Goal: Task Accomplishment & Management: Manage account settings

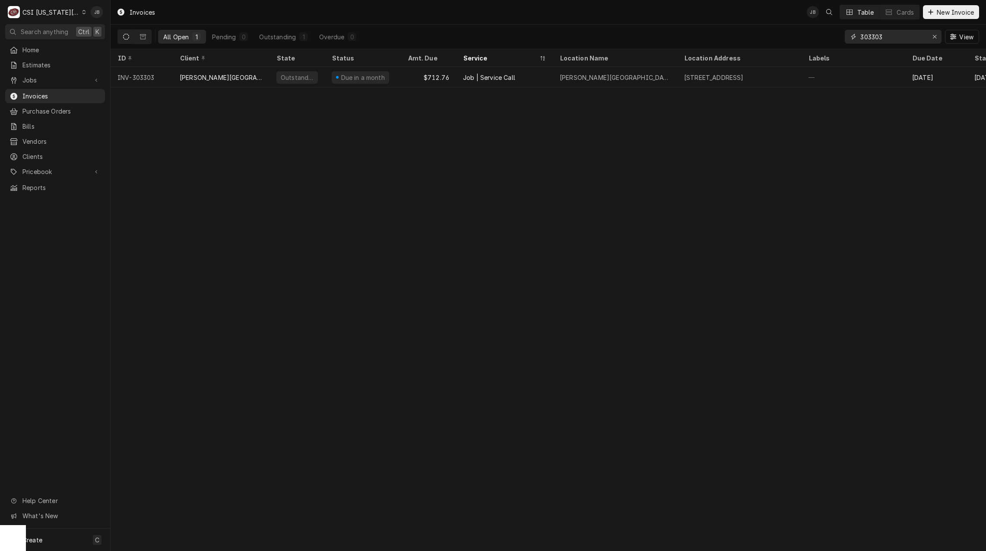
click at [887, 37] on input "303303" at bounding box center [892, 37] width 65 height 14
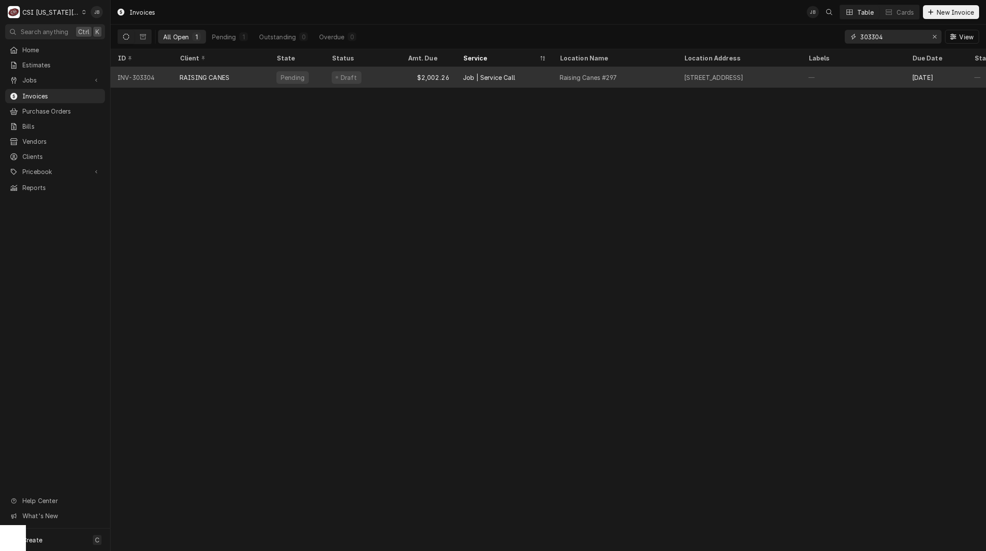
type input "303304"
click at [220, 76] on div "RAISING CANES" at bounding box center [205, 77] width 50 height 9
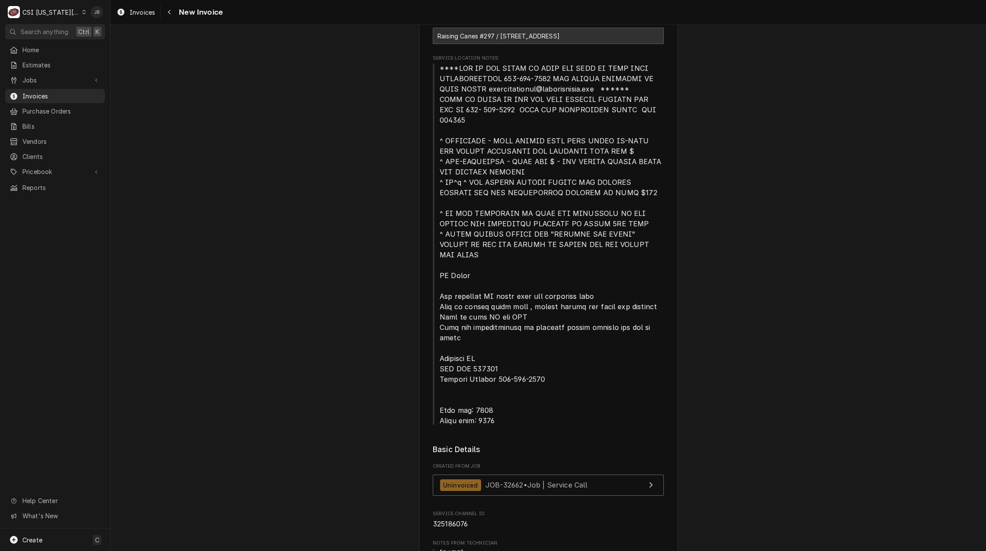
scroll to position [259, 0]
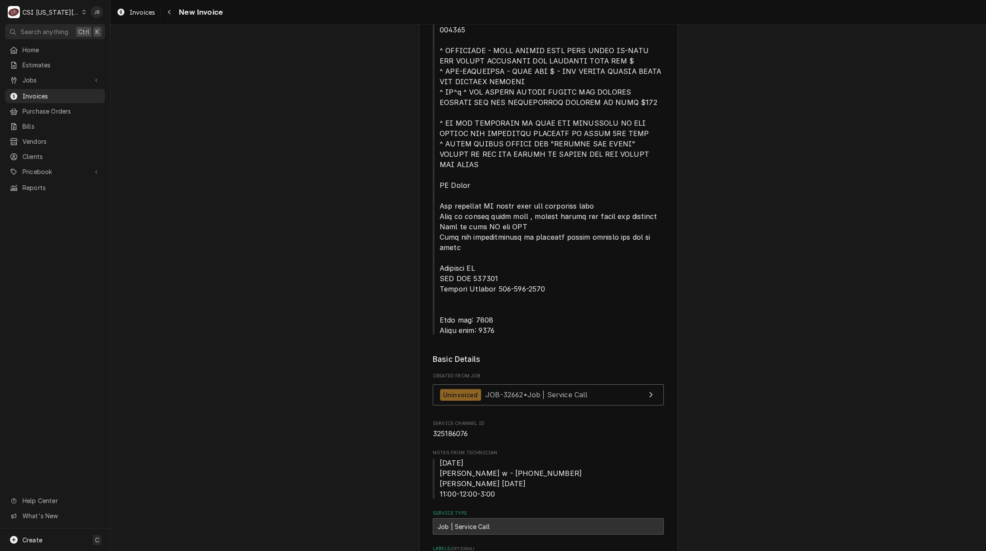
click at [470, 384] on div "Uninvoiced JOB-32662 • Job | Service Call" at bounding box center [548, 396] width 231 height 25
click at [484, 389] on div "Uninvoiced JOB-32662 • Job | Service Call" at bounding box center [514, 395] width 148 height 12
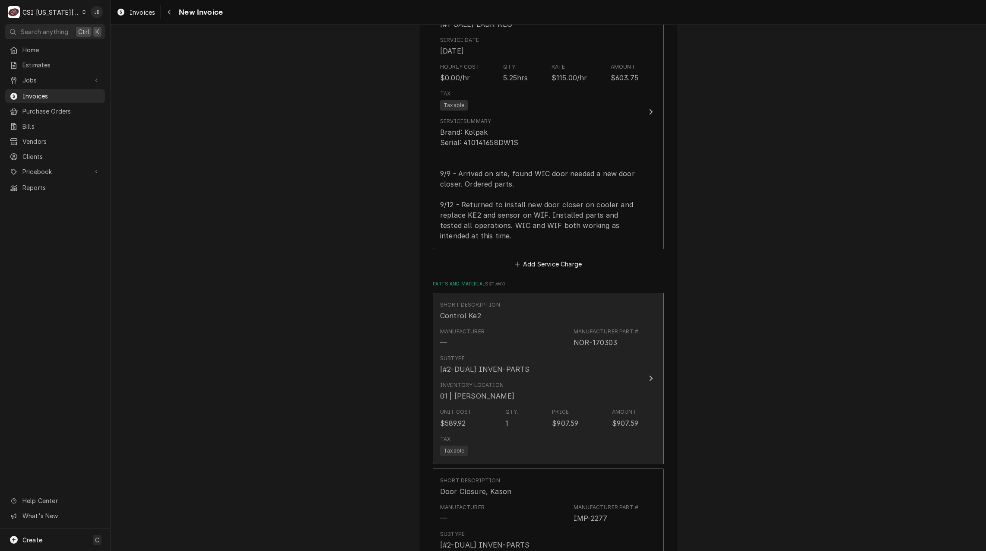
scroll to position [1382, 0]
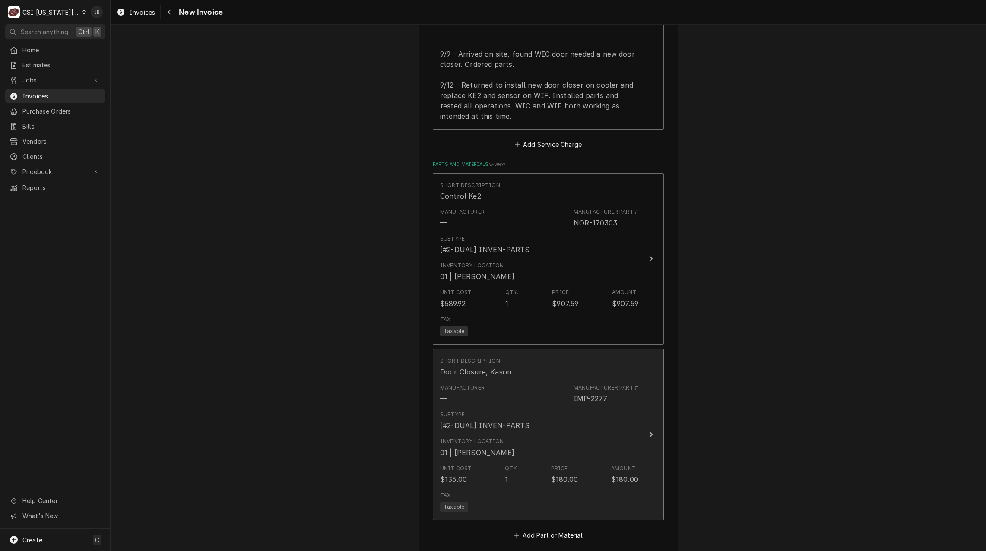
click at [523, 434] on div "Inventory Location 01 | [PERSON_NAME]" at bounding box center [539, 447] width 198 height 27
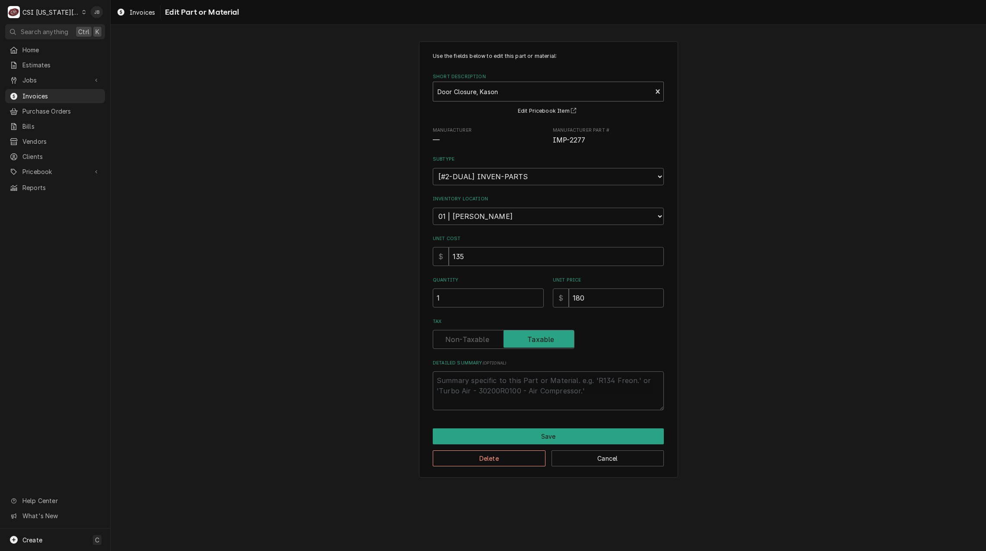
type textarea "x"
click at [460, 90] on div "Short Description" at bounding box center [542, 92] width 210 height 16
type input "1091-01"
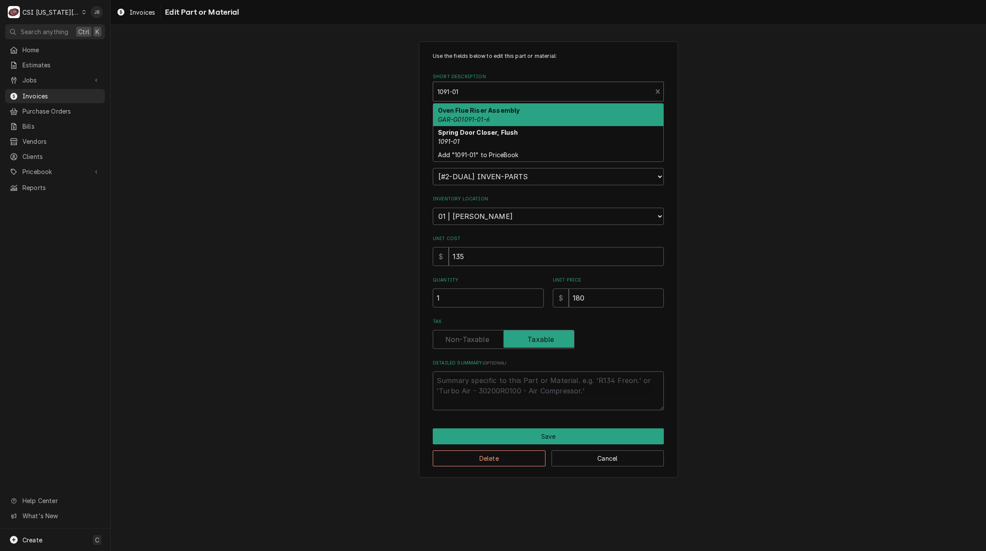
click at [444, 90] on input "1091-01" at bounding box center [448, 92] width 22 height 14
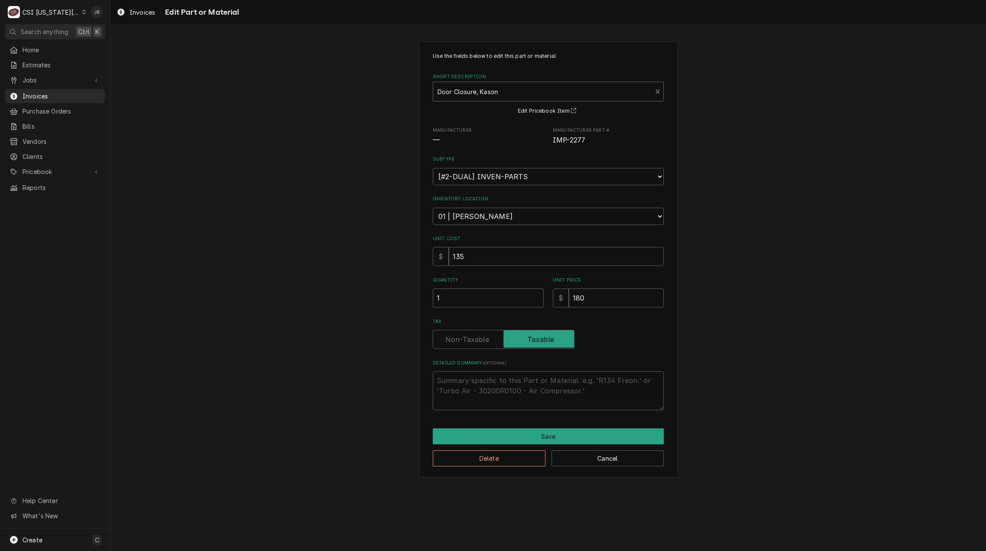
drag, startPoint x: 463, startPoint y: 87, endPoint x: 481, endPoint y: 90, distance: 17.5
click at [464, 87] on div "Short Description" at bounding box center [542, 92] width 210 height 16
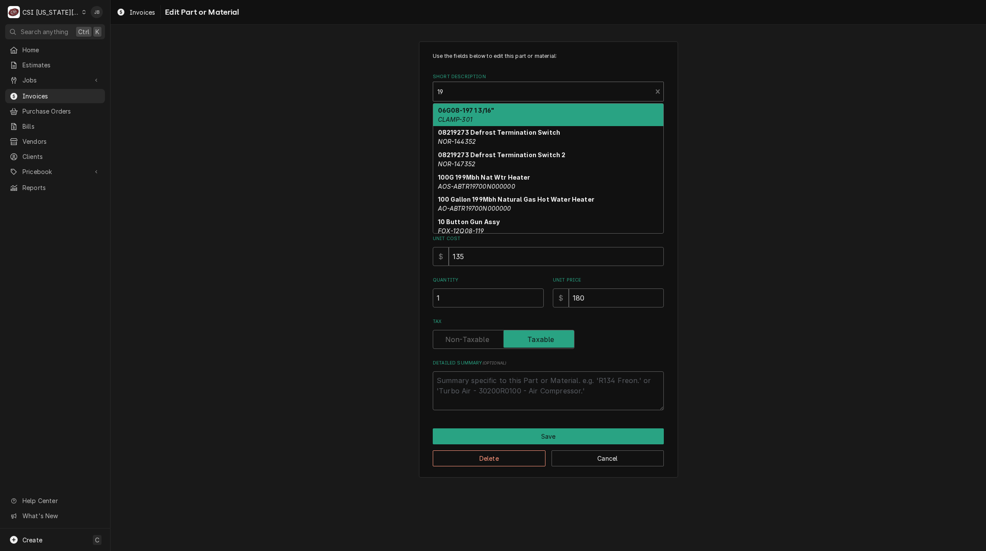
type input "1"
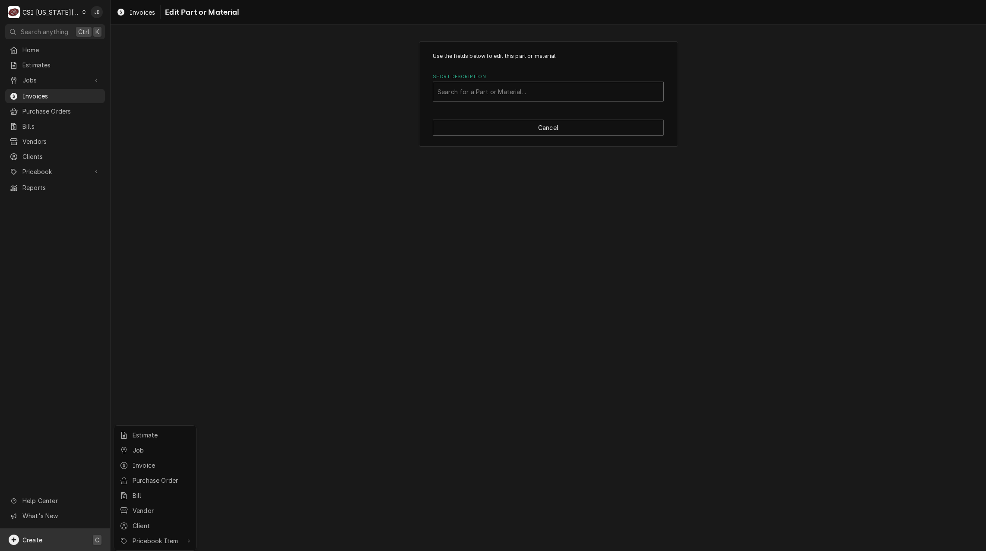
click at [486, 90] on html "C CSI Kansas City JB Search anything Ctrl K Home Estimates Jobs Jobs Job Series…" at bounding box center [493, 275] width 986 height 551
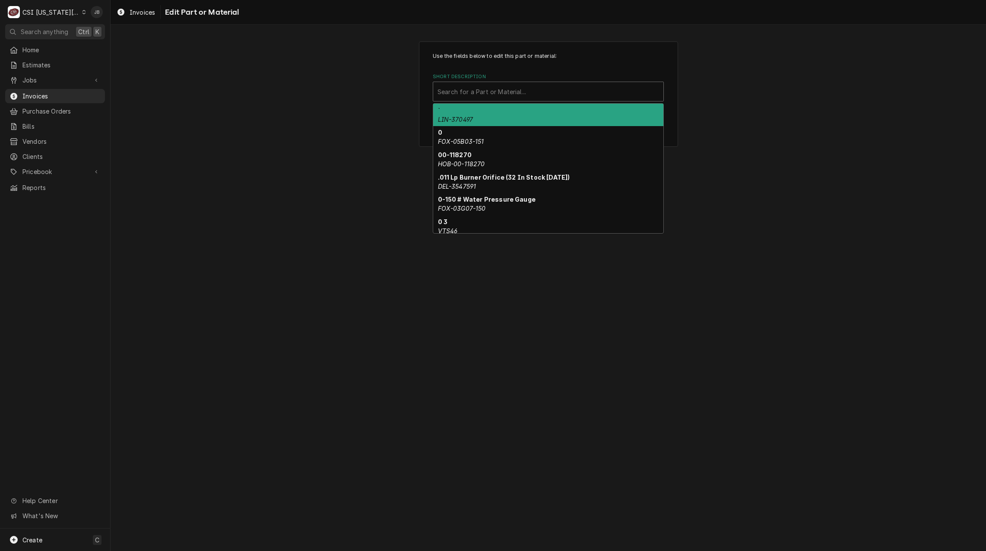
click at [480, 92] on div "Short Description" at bounding box center [548, 92] width 222 height 16
type input "door closer"
click at [349, 100] on div "Use the fields below to edit this part or material: Short Description 11 result…" at bounding box center [548, 94] width 875 height 120
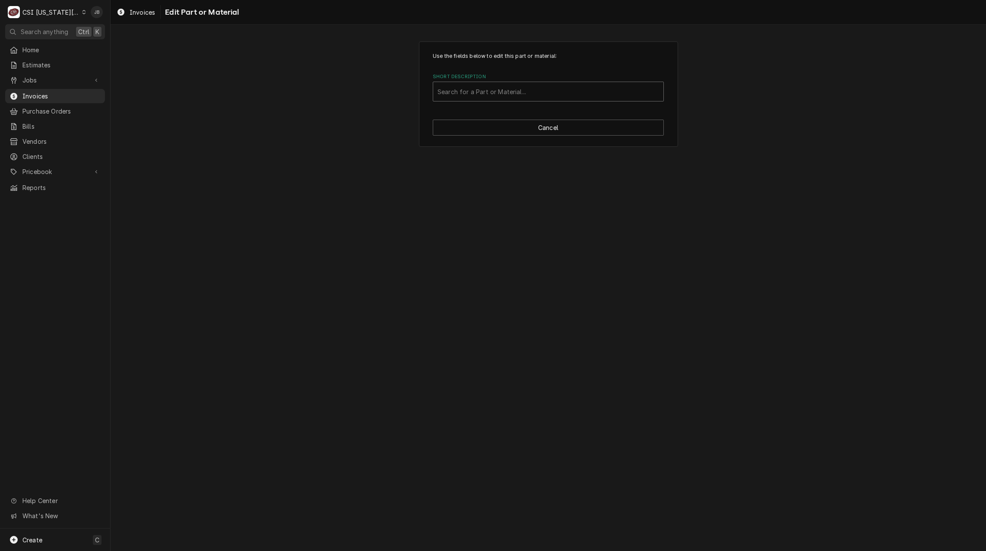
click at [503, 94] on div "Short Description" at bounding box center [548, 92] width 222 height 16
type input "1094-01"
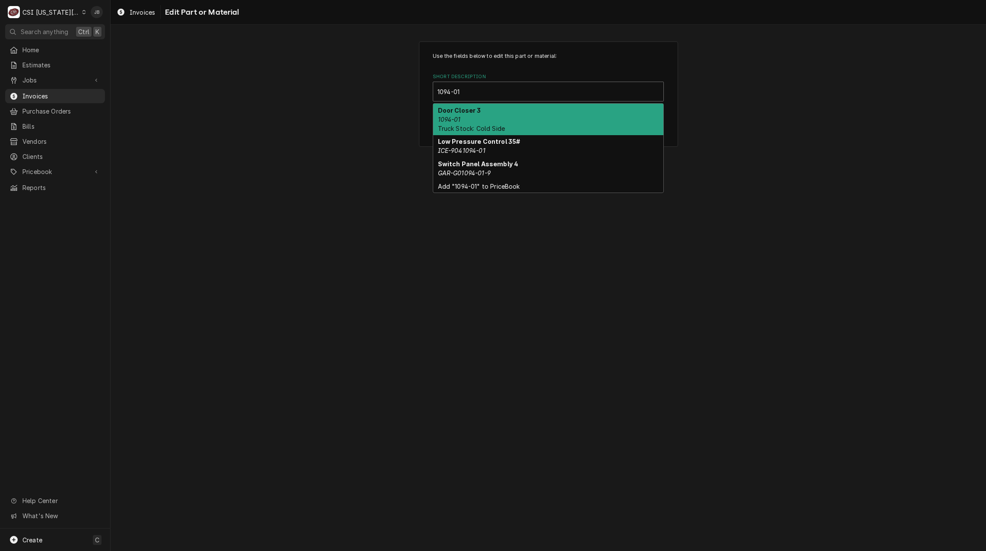
click at [541, 119] on div "Door Closer 3 1094-01 Truck Stock: Cold Side" at bounding box center [548, 120] width 230 height 32
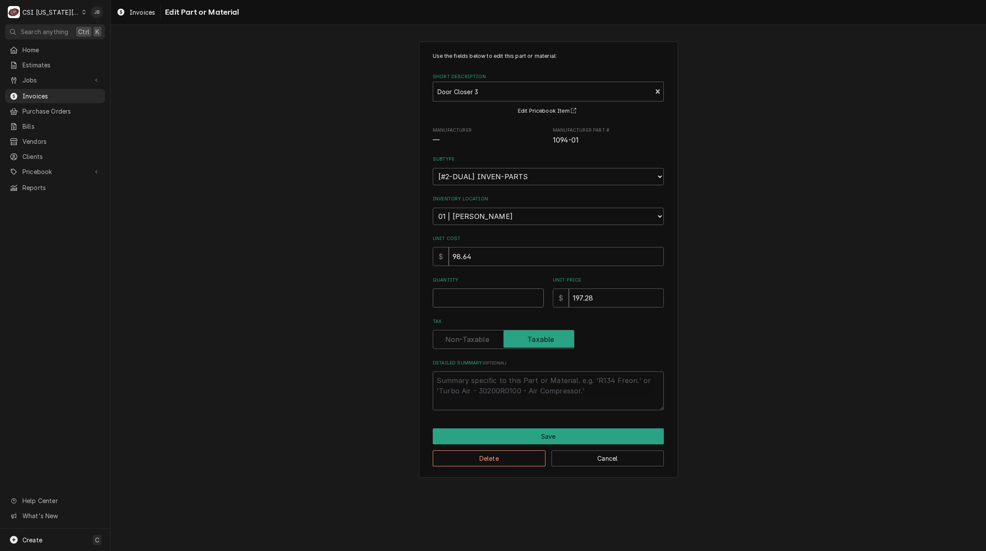
click at [460, 301] on input "Quantity" at bounding box center [488, 297] width 111 height 19
type textarea "x"
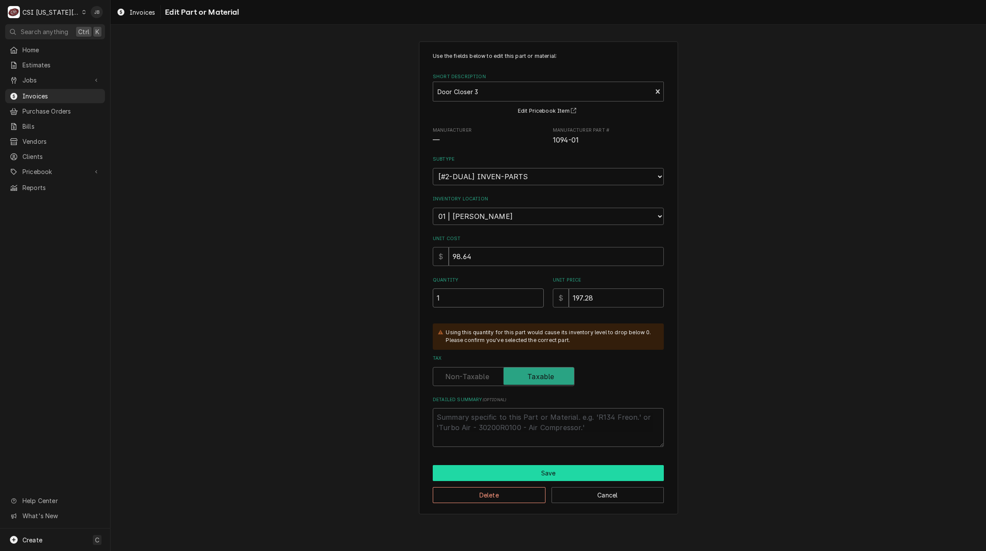
type input "1"
click at [491, 465] on button "Save" at bounding box center [548, 473] width 231 height 16
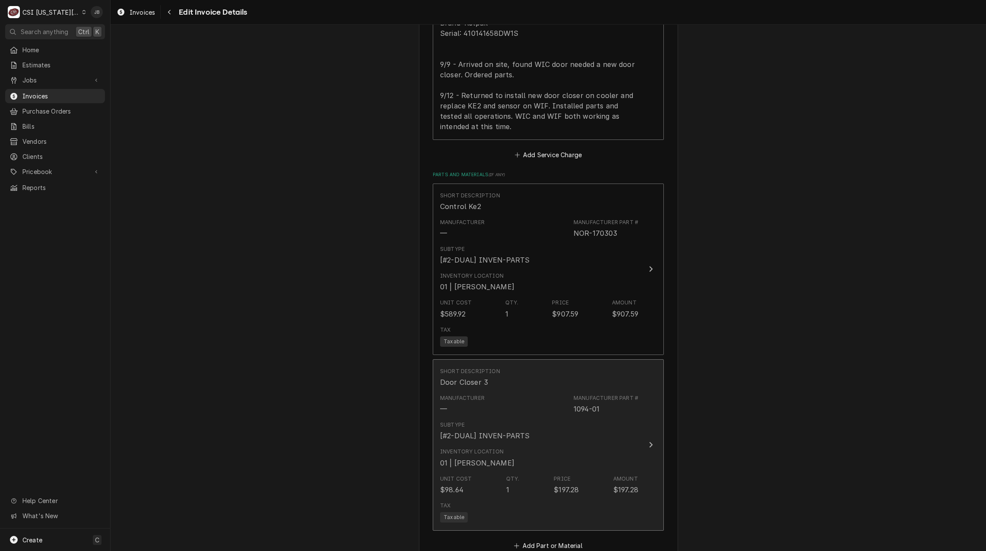
scroll to position [1398, 0]
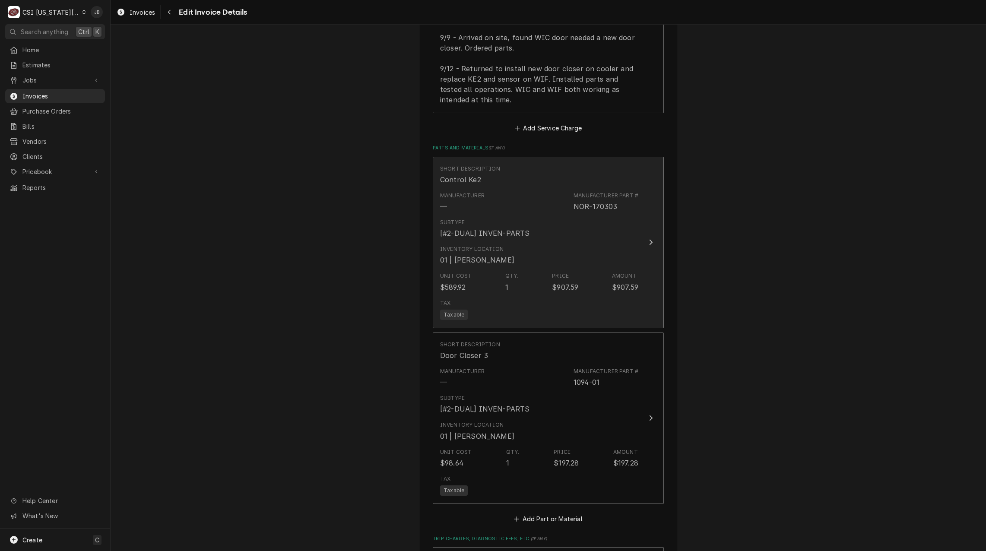
click at [521, 228] on div "[#2-DUAL] INVEN-PARTS" at bounding box center [484, 233] width 89 height 10
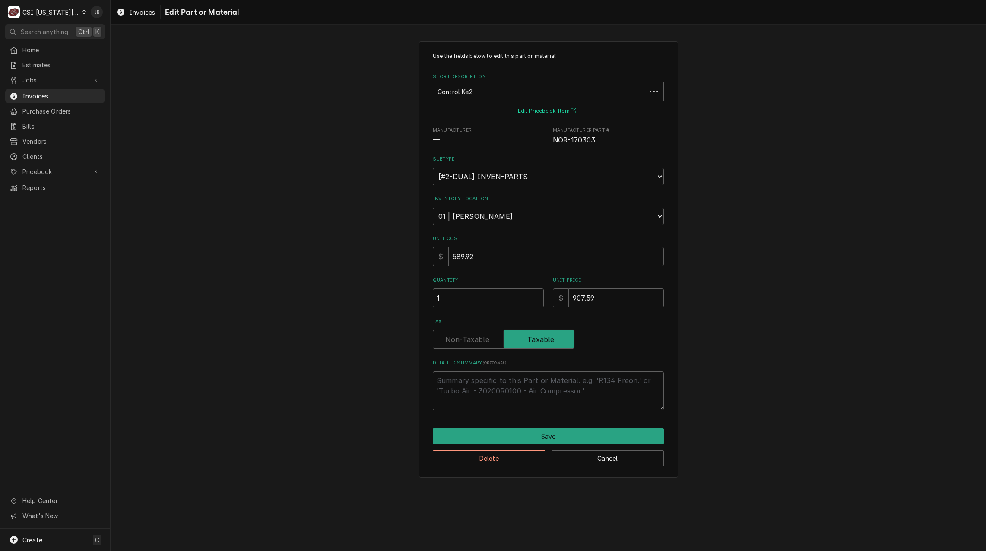
type textarea "x"
click at [451, 92] on div "Short Description" at bounding box center [542, 92] width 210 height 16
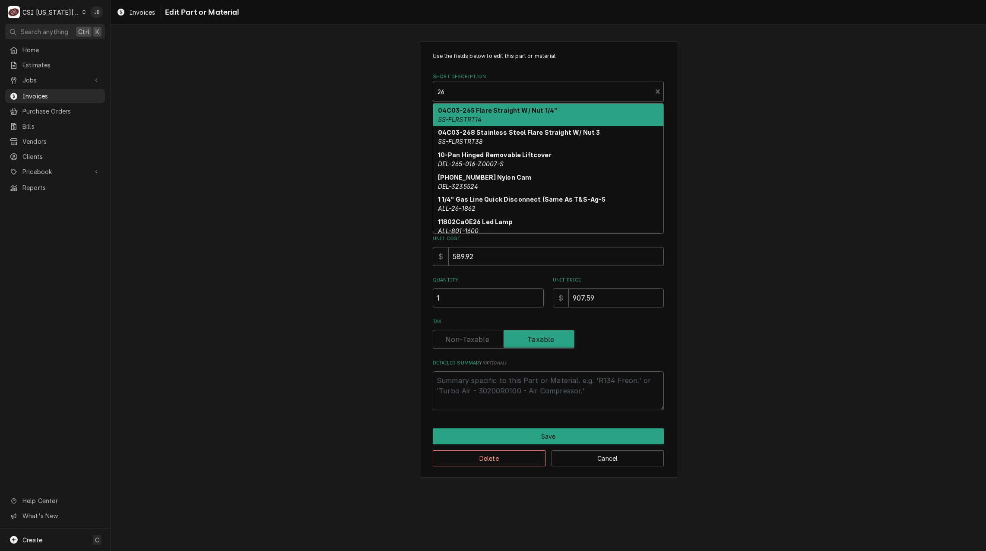
type input "2"
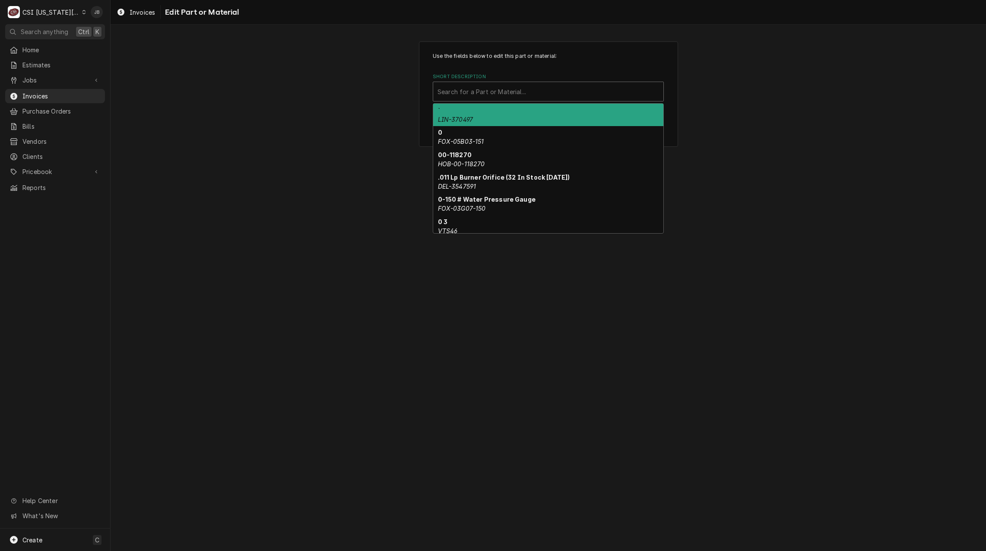
click at [454, 92] on div "Short Description" at bounding box center [548, 92] width 222 height 16
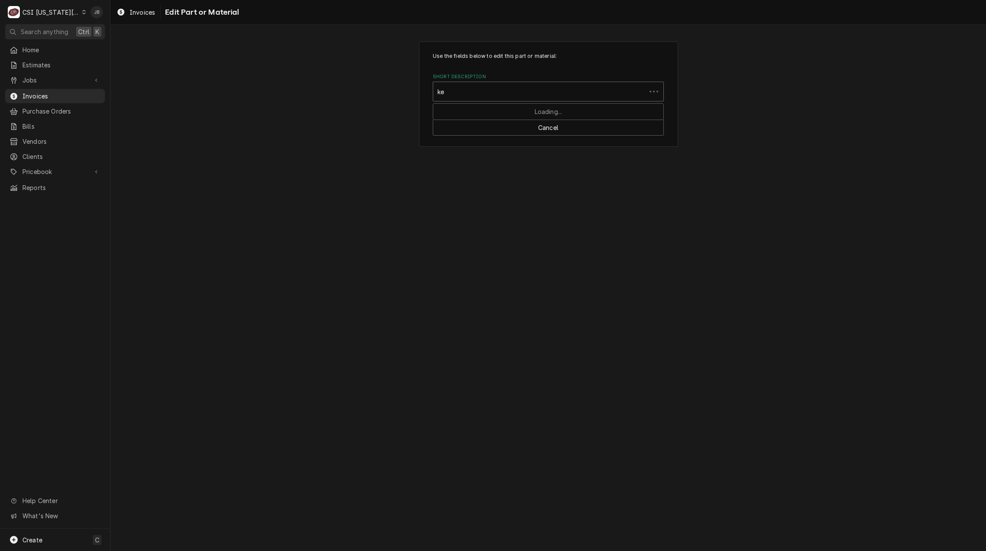
type input "ke2"
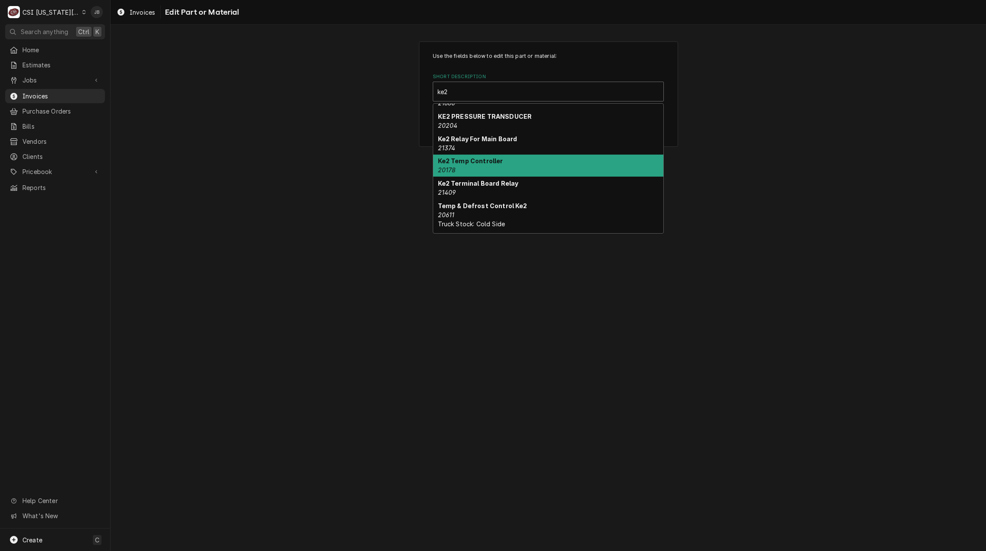
scroll to position [183, 0]
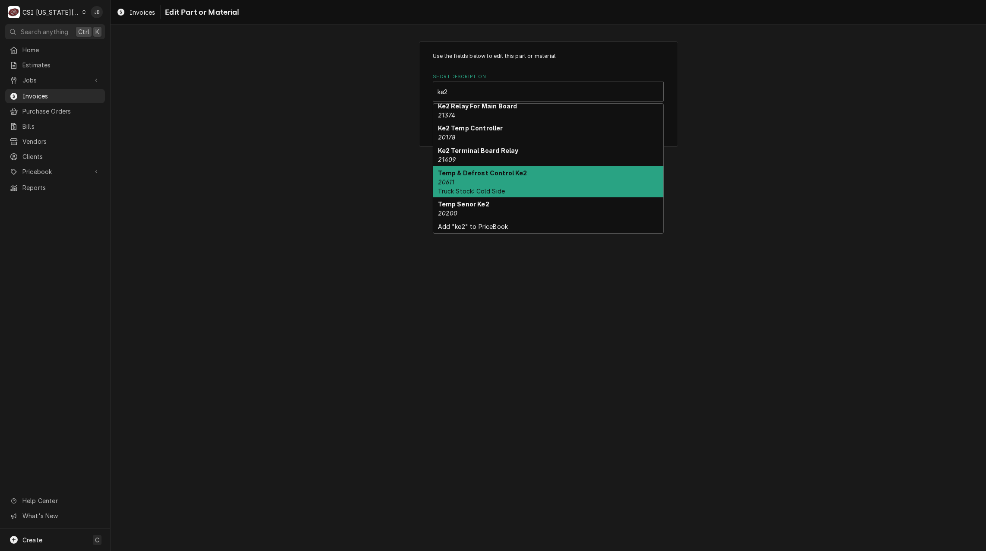
click at [497, 182] on div "Temp & Defrost Control Ke2 20611 Truck Stock: Cold Side" at bounding box center [548, 182] width 230 height 32
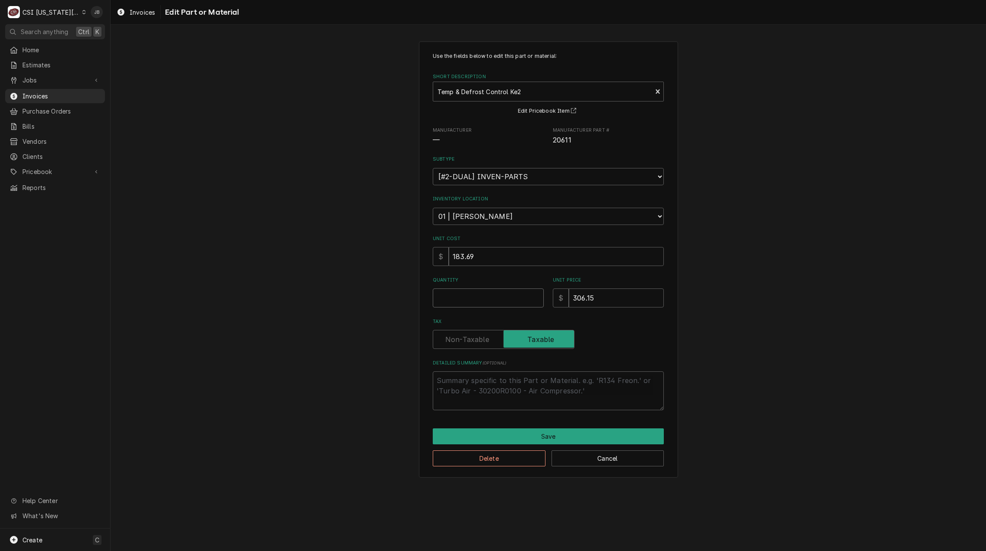
click at [453, 298] on input "Quantity" at bounding box center [488, 297] width 111 height 19
type textarea "x"
type input "1"
click at [514, 439] on button "Save" at bounding box center [548, 436] width 231 height 16
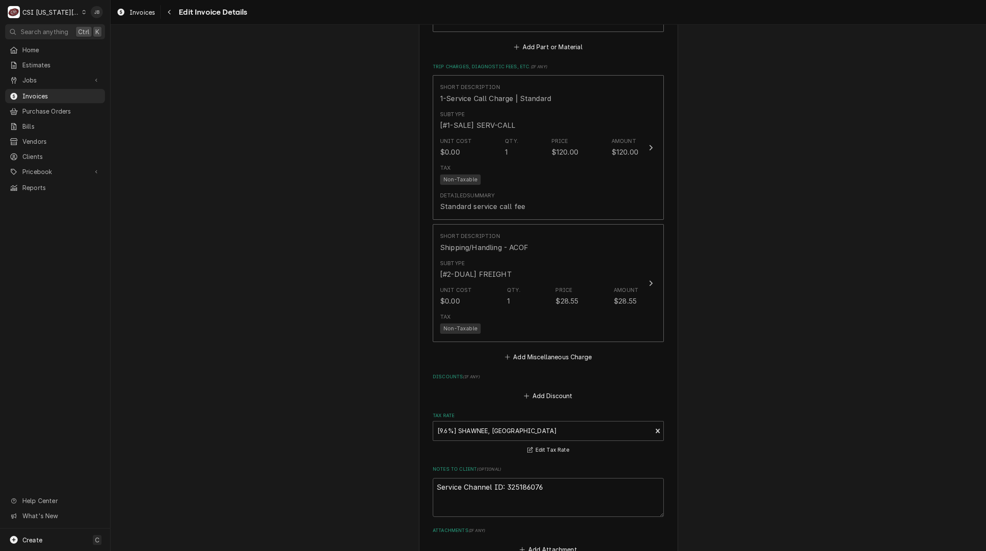
scroll to position [2089, 0]
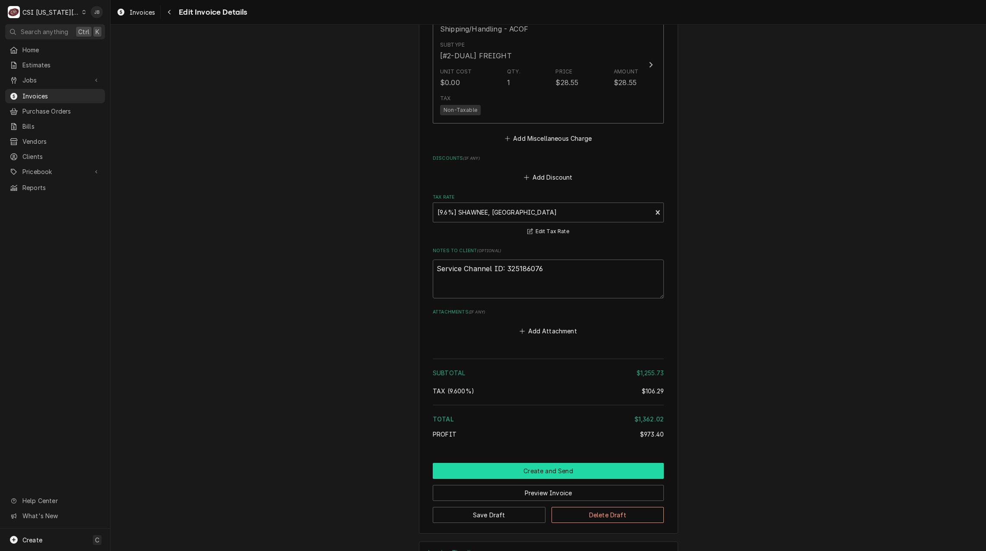
click at [525, 463] on button "Create and Send" at bounding box center [548, 471] width 231 height 16
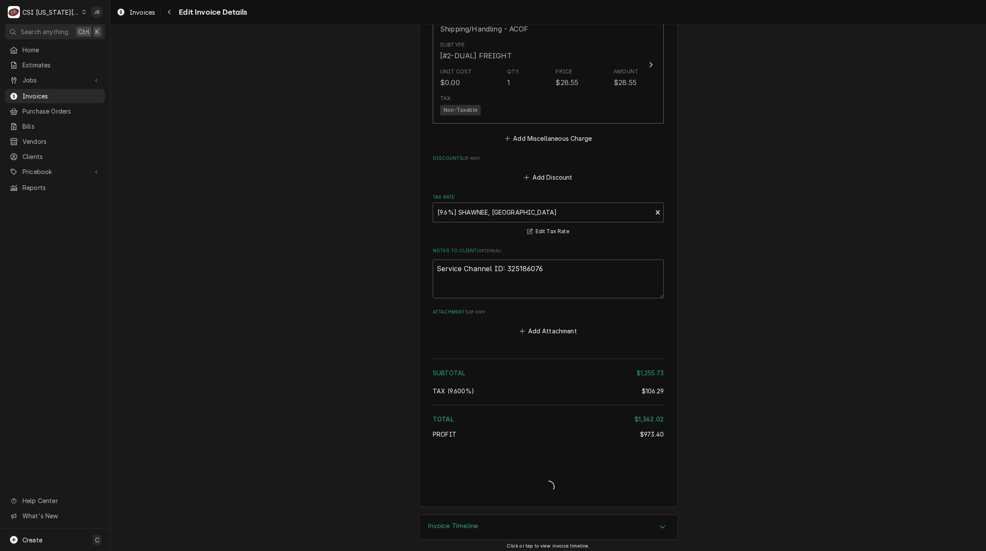
scroll to position [2062, 0]
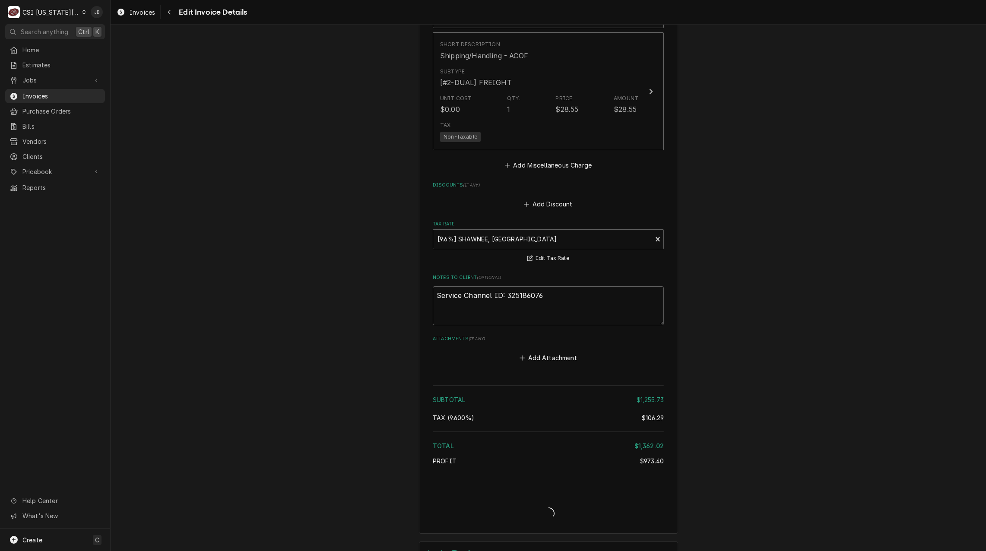
type textarea "x"
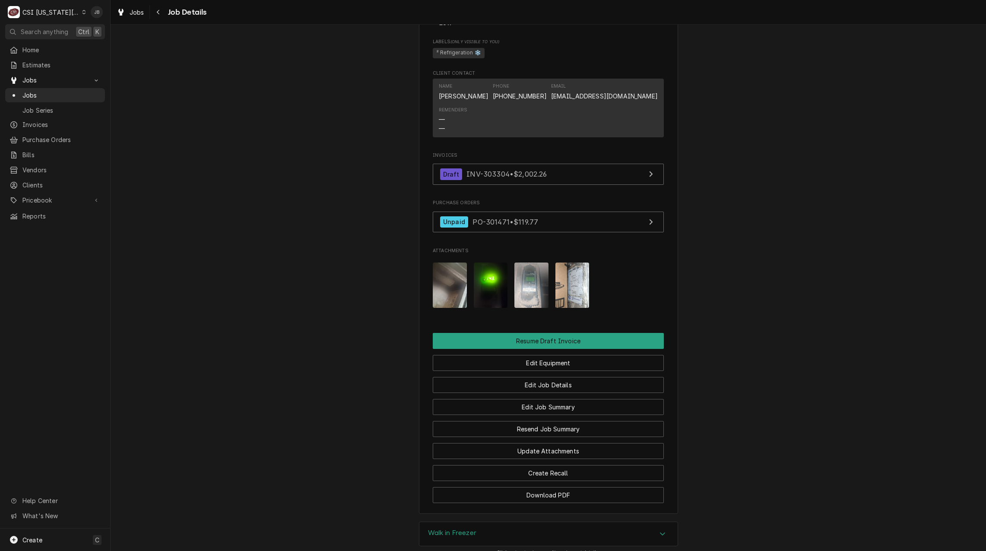
scroll to position [1079, 0]
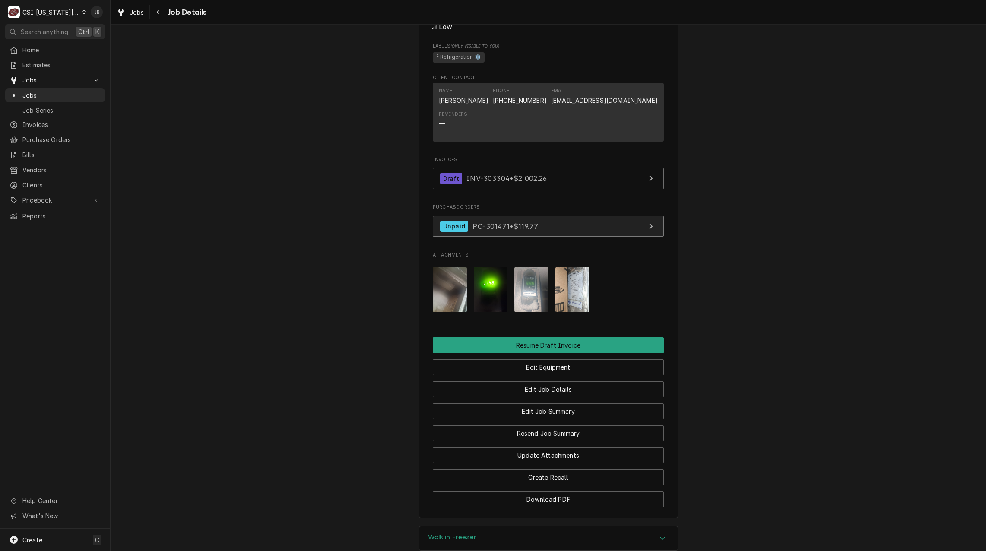
click at [502, 221] on div "Unpaid PO-301471 • $119.77" at bounding box center [489, 227] width 98 height 12
click at [524, 295] on img "Attachments" at bounding box center [531, 289] width 34 height 45
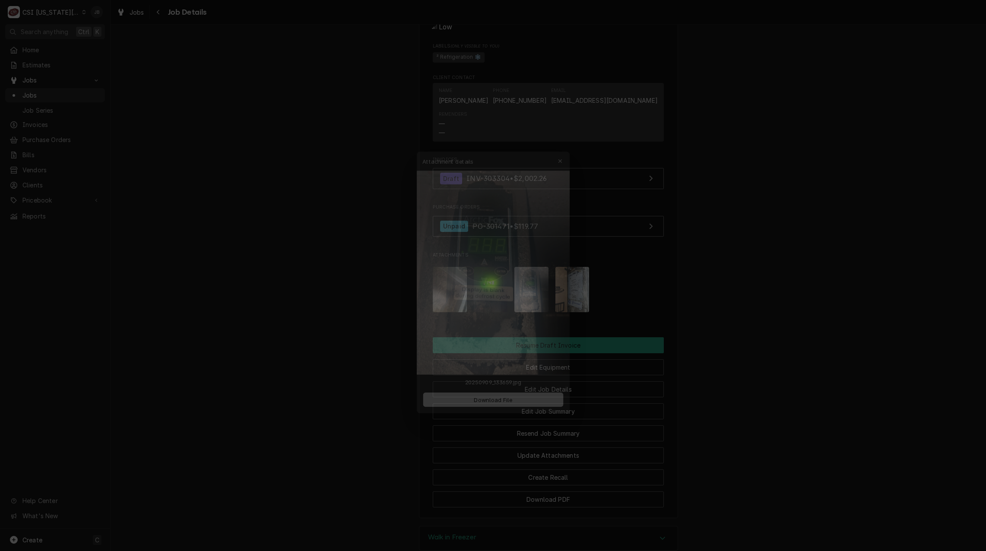
click at [630, 276] on div at bounding box center [493, 275] width 986 height 551
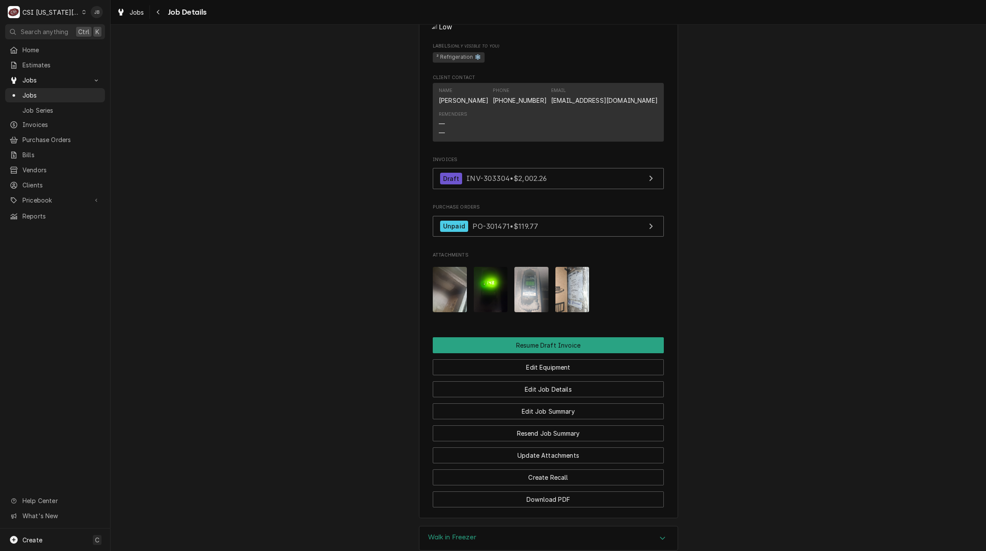
click at [562, 293] on img "Attachments" at bounding box center [572, 289] width 34 height 45
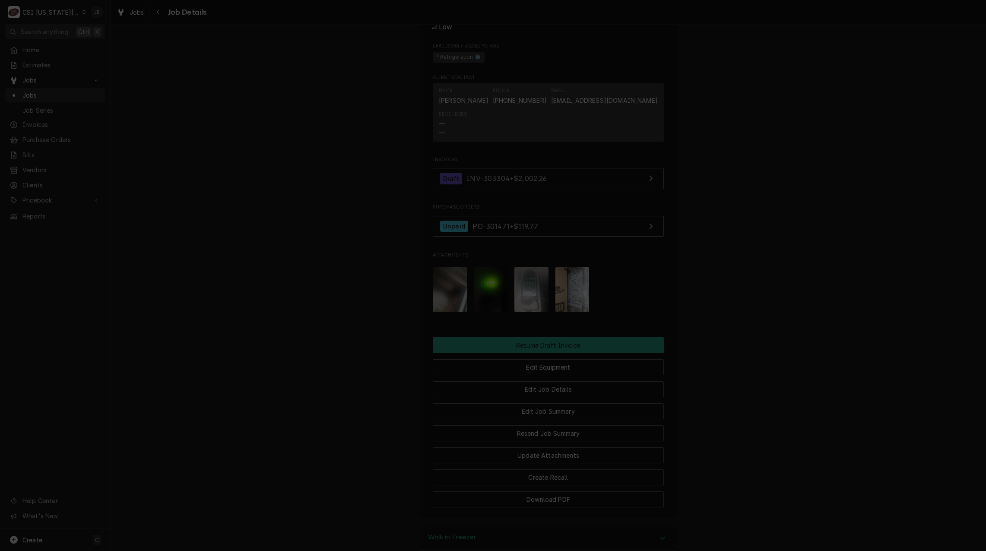
click at [756, 275] on div at bounding box center [493, 275] width 986 height 551
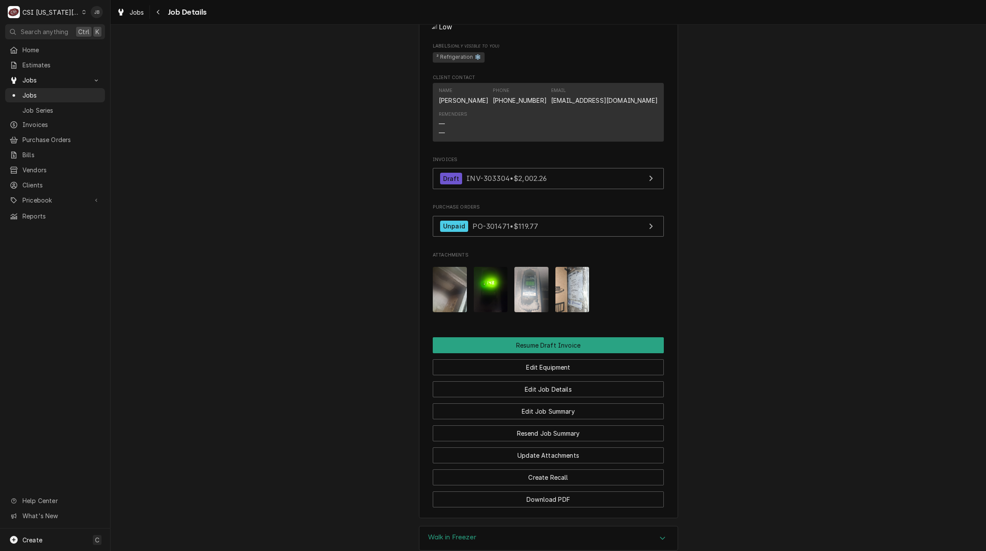
click at [488, 287] on img "Attachments" at bounding box center [491, 289] width 34 height 45
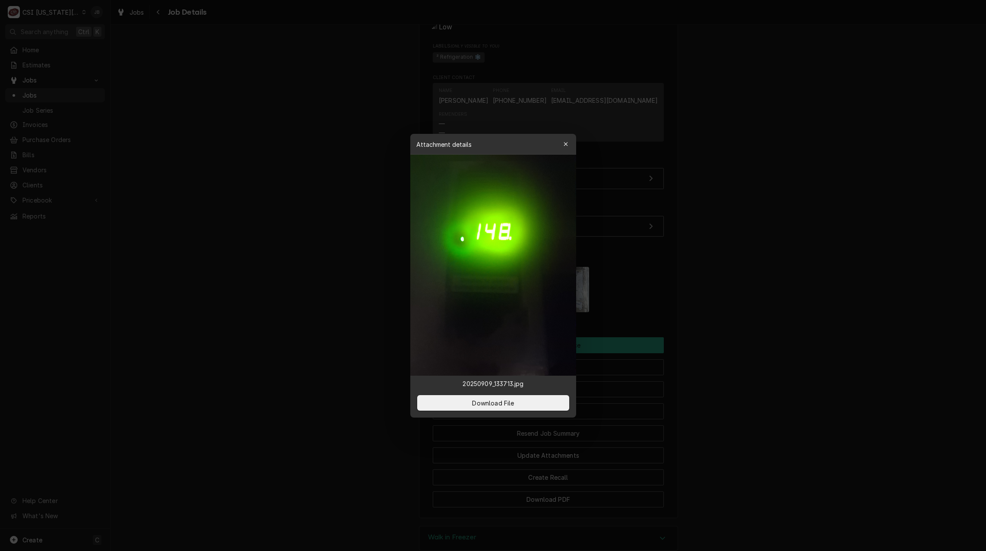
drag, startPoint x: 351, startPoint y: 296, endPoint x: 403, endPoint y: 292, distance: 51.5
click at [351, 295] on div at bounding box center [493, 275] width 986 height 551
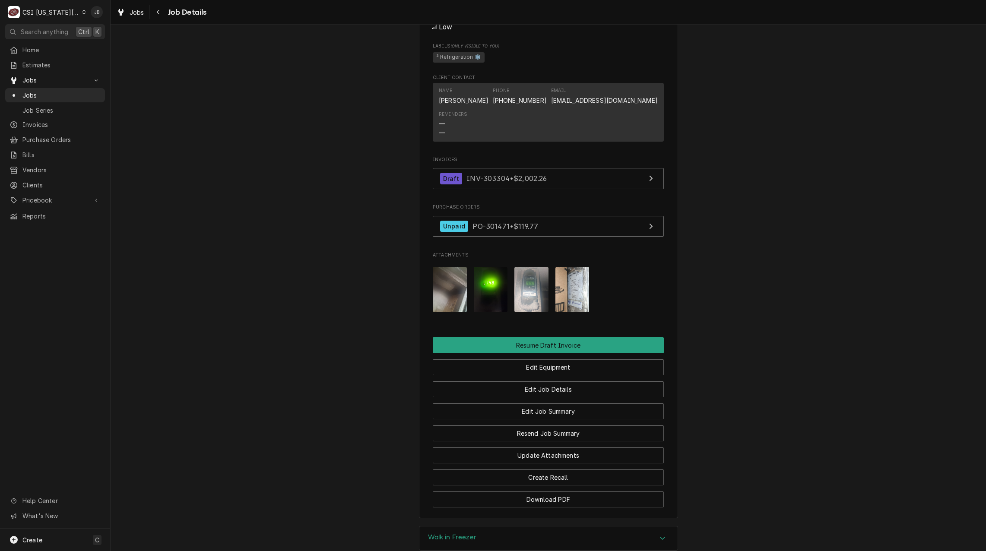
click at [440, 289] on img "Attachments" at bounding box center [450, 289] width 34 height 45
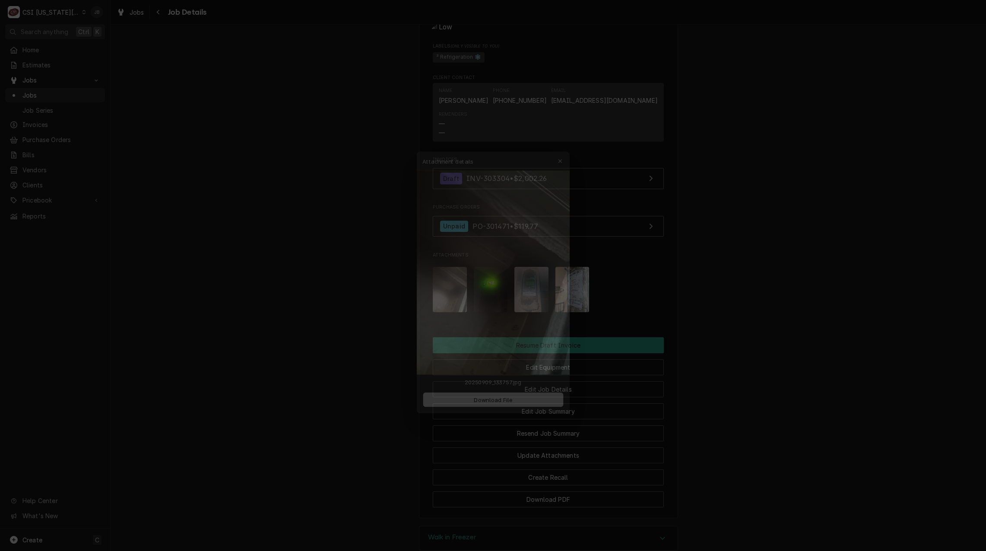
click at [308, 294] on div at bounding box center [493, 275] width 986 height 551
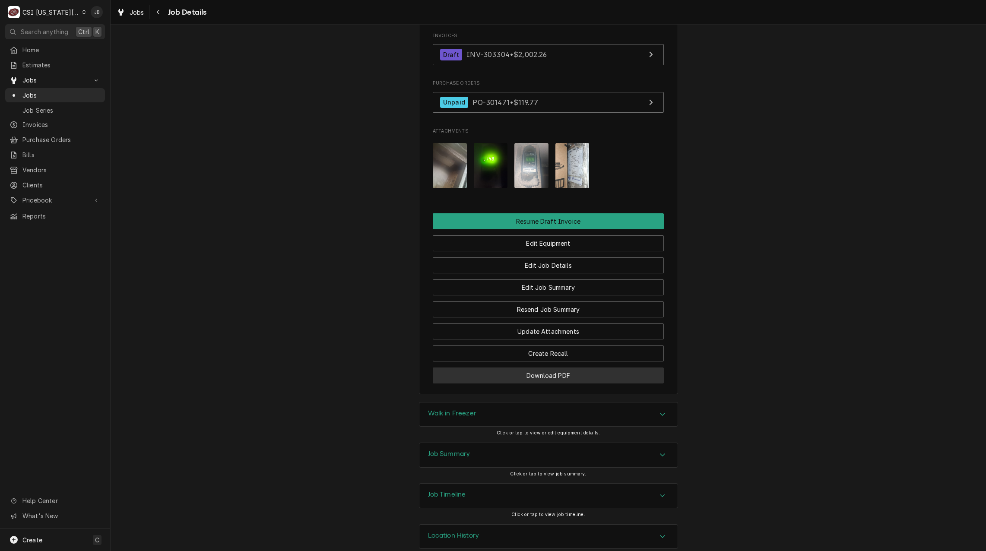
scroll to position [1209, 0]
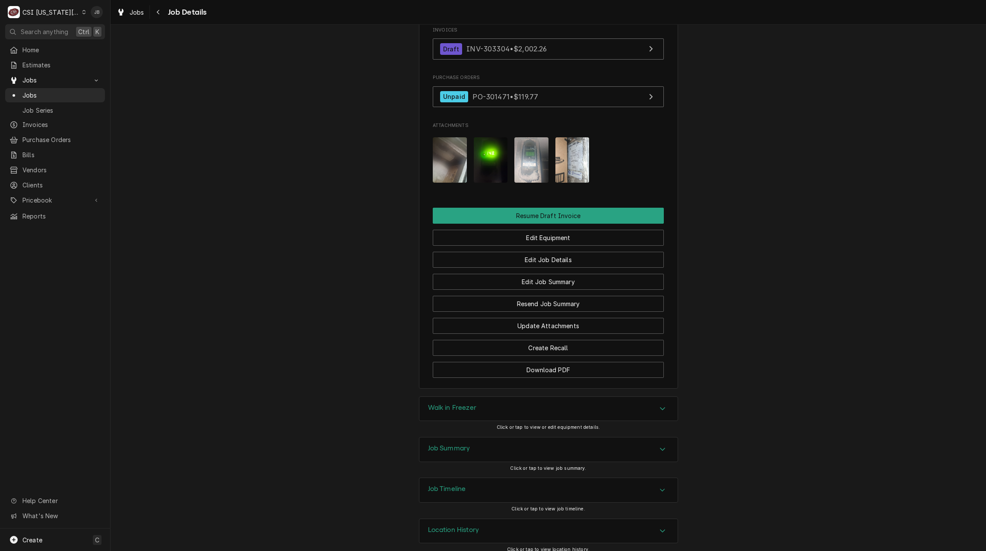
click at [442, 432] on div "Walk in Freezer Click or tap to view or edit equipment details." at bounding box center [548, 416] width 259 height 41
click at [441, 449] on h3 "Job Summary" at bounding box center [449, 448] width 42 height 8
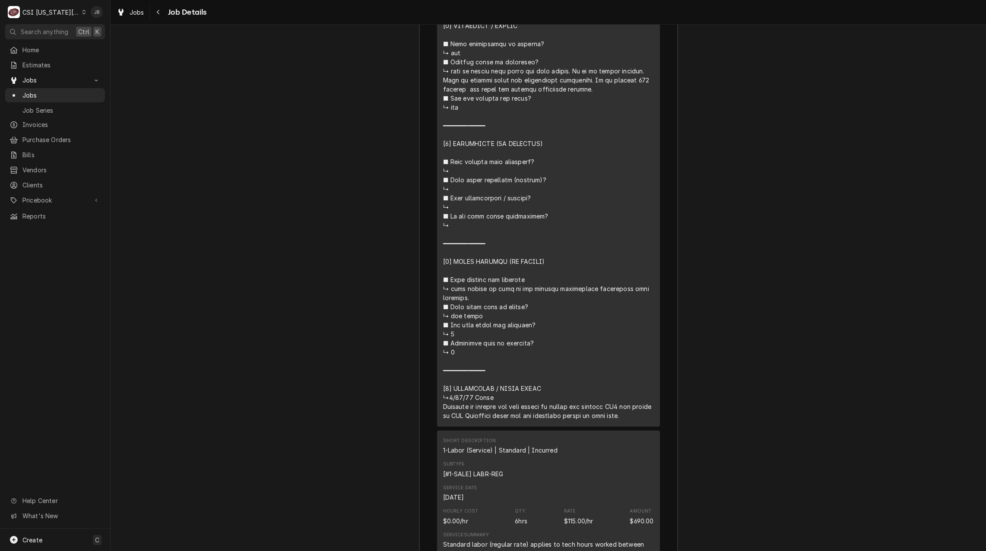
scroll to position [2288, 0]
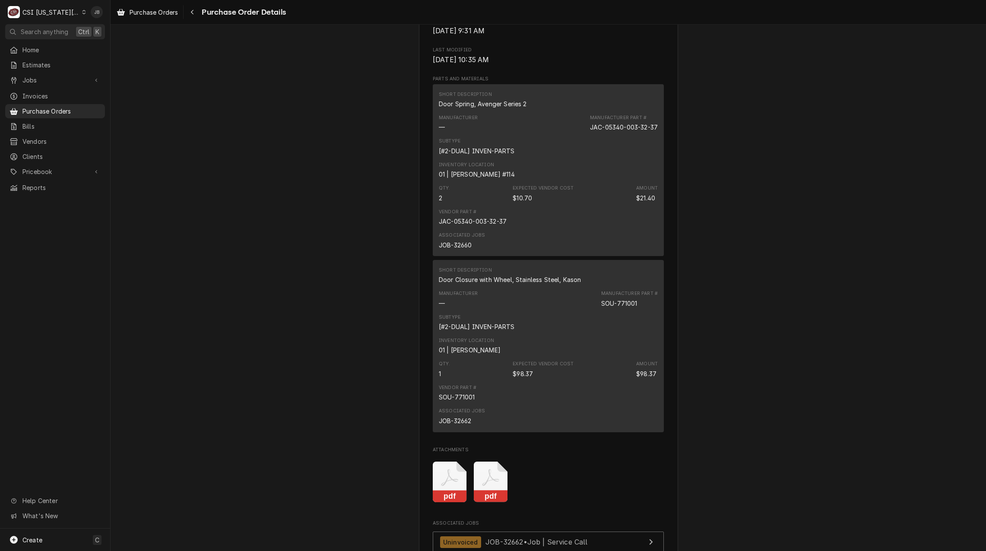
scroll to position [605, 0]
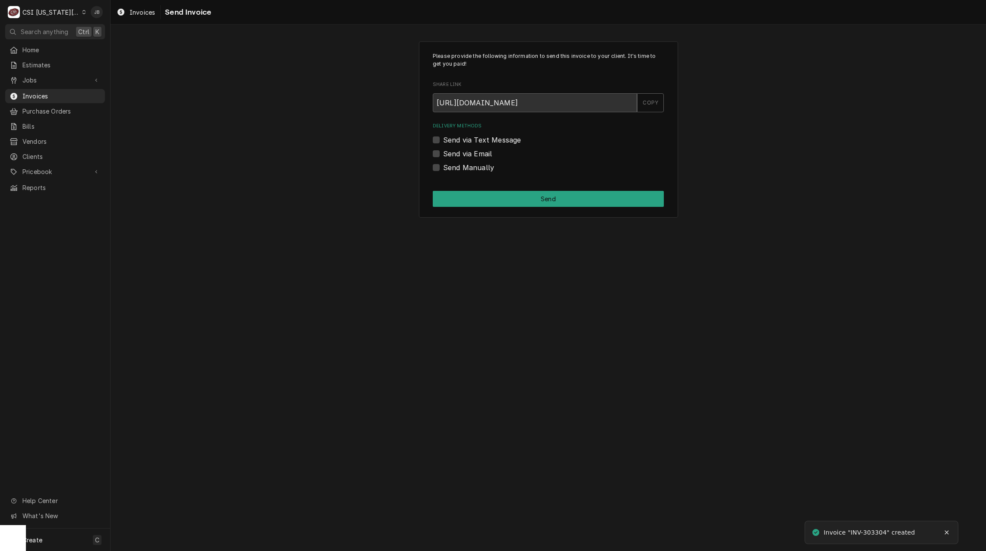
click at [448, 154] on label "Send via Email" at bounding box center [467, 154] width 49 height 10
click at [448, 154] on input "Send via Email" at bounding box center [558, 158] width 231 height 19
checkbox input "true"
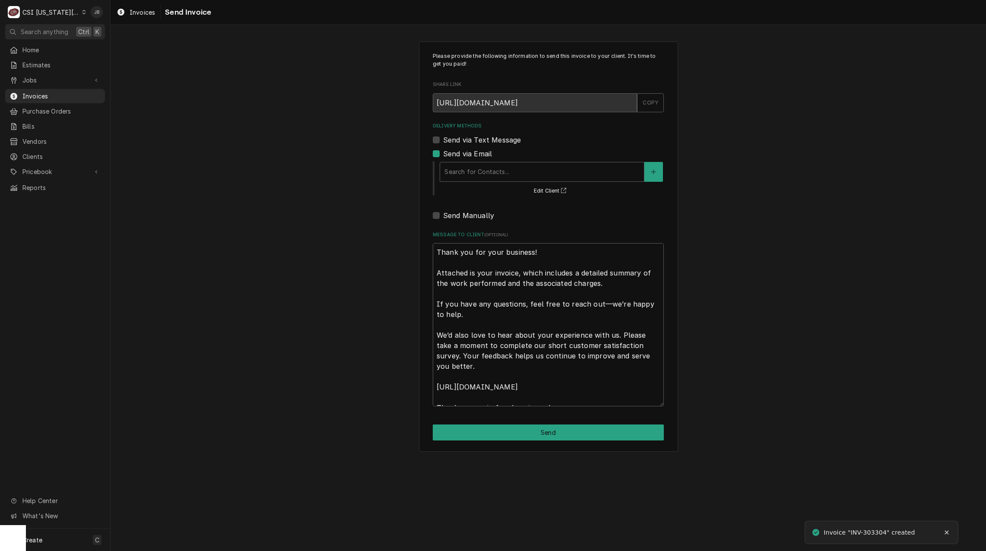
click at [468, 186] on div "Search for Contacts... Edit Client" at bounding box center [551, 178] width 225 height 36
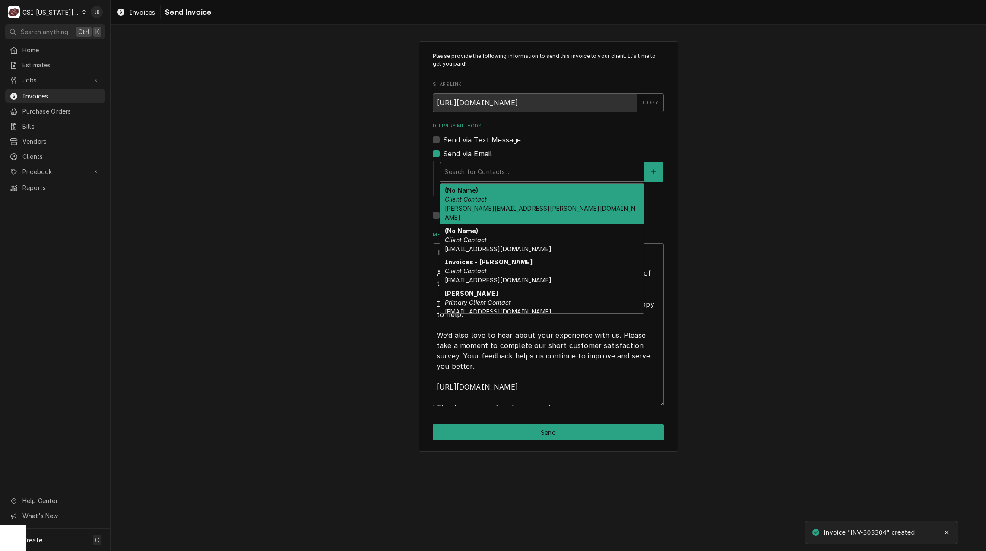
click at [477, 175] on div "Delivery Methods" at bounding box center [541, 172] width 195 height 16
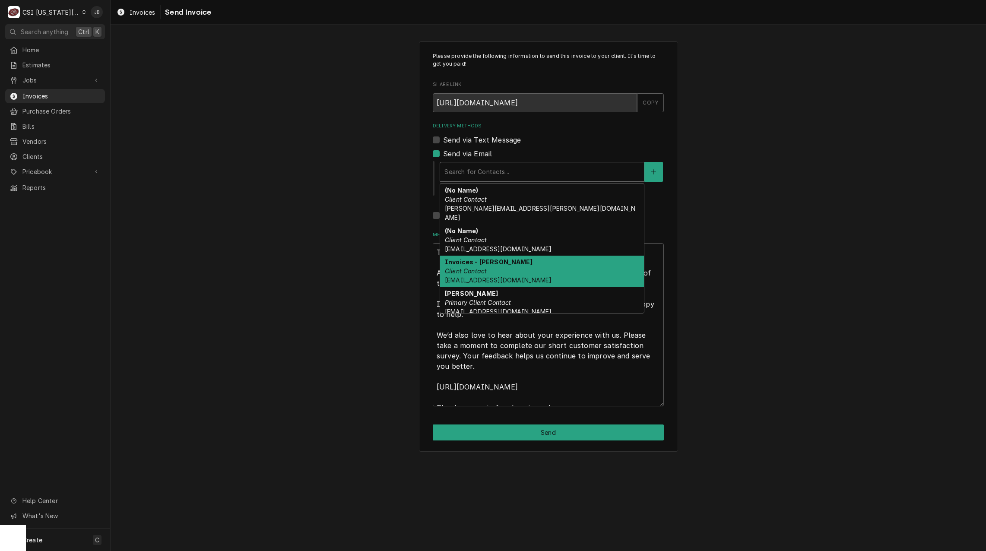
click at [525, 269] on div "Invoices - Kelsey Client Contact kelsey.hetlage@csi1.com" at bounding box center [542, 272] width 204 height 32
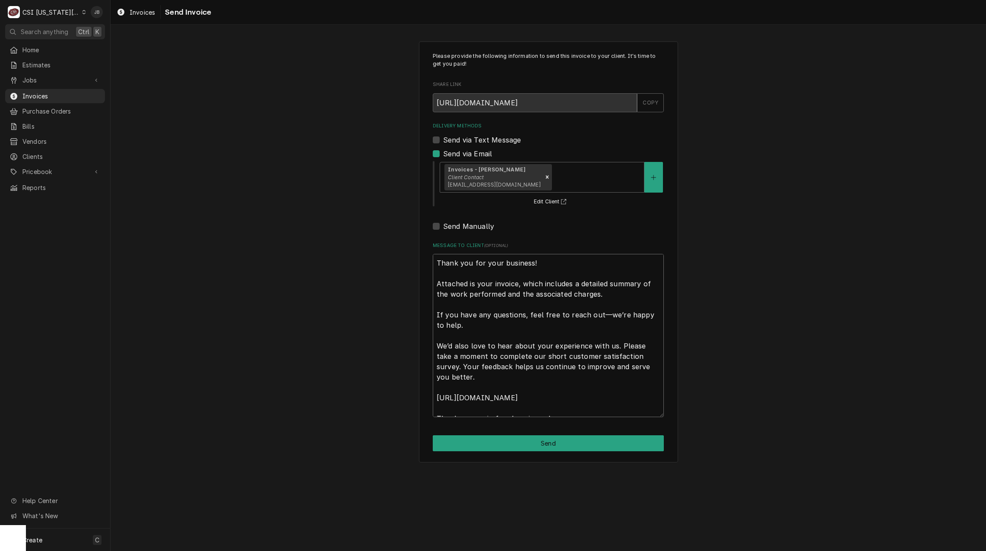
scroll to position [10, 0]
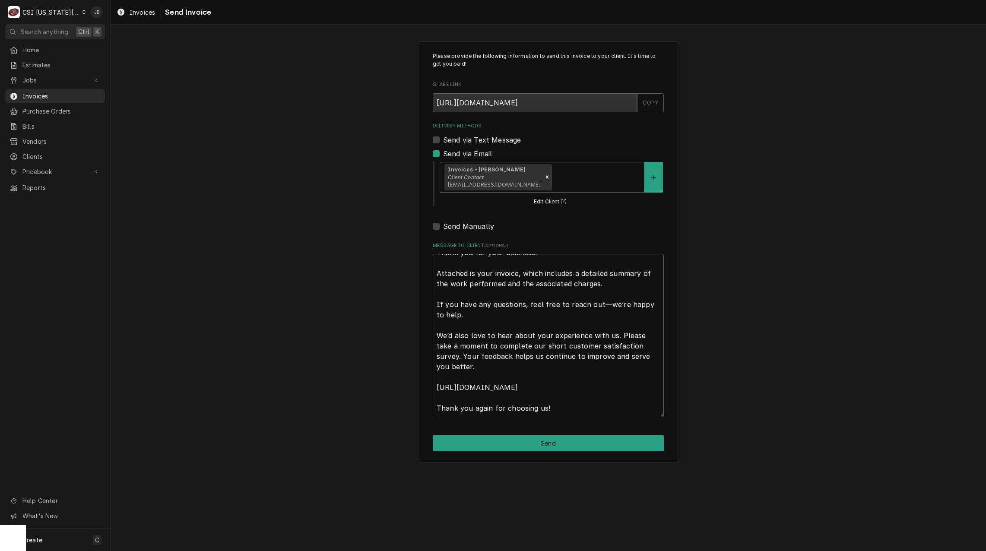
drag, startPoint x: 438, startPoint y: 263, endPoint x: 722, endPoint y: 513, distance: 377.2
click at [722, 513] on div "Please provide the following information to send this invoice to your client. I…" at bounding box center [548, 288] width 875 height 526
type textarea "x"
type textarea "a"
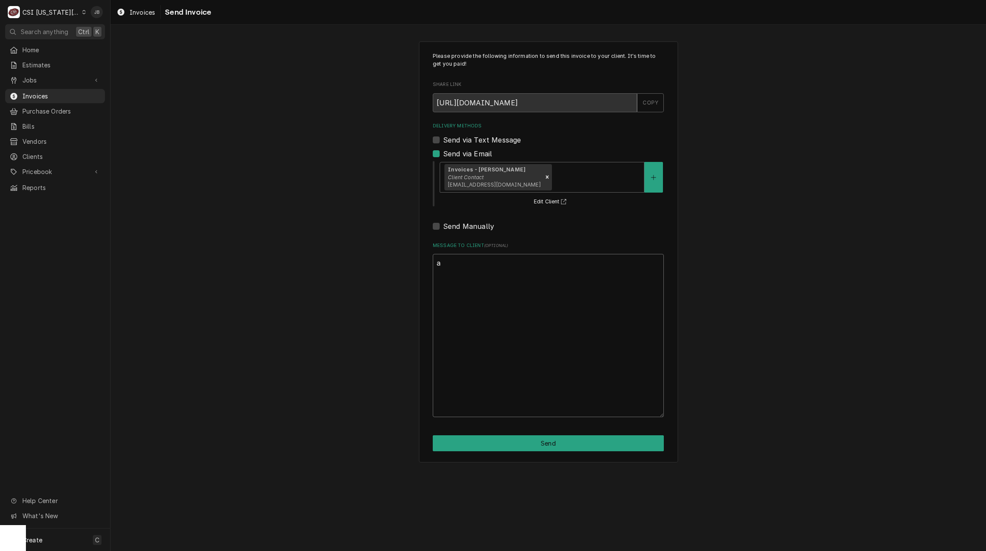
scroll to position [0, 0]
type textarea "x"
type textarea "ap"
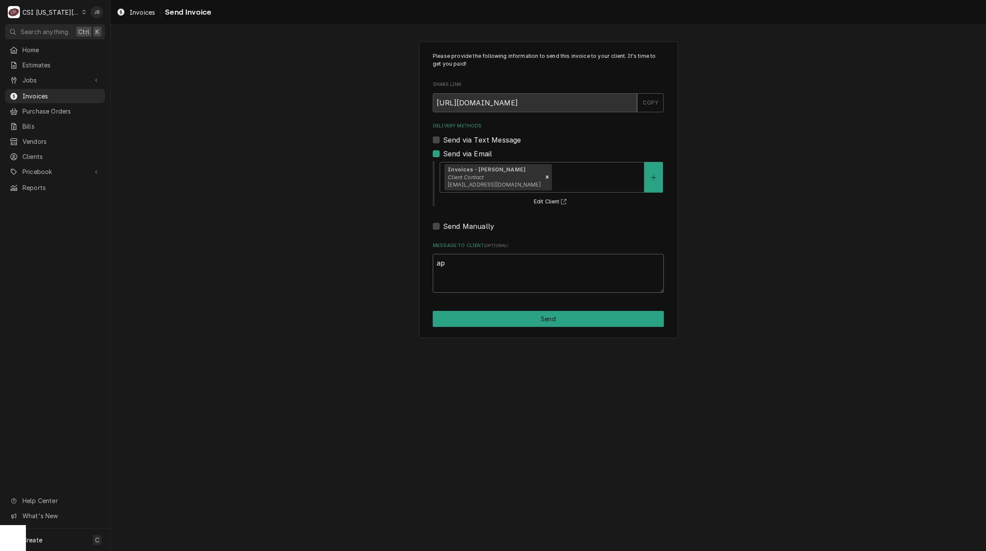
type textarea "x"
type textarea "app"
type textarea "x"
type textarea "appr"
type textarea "x"
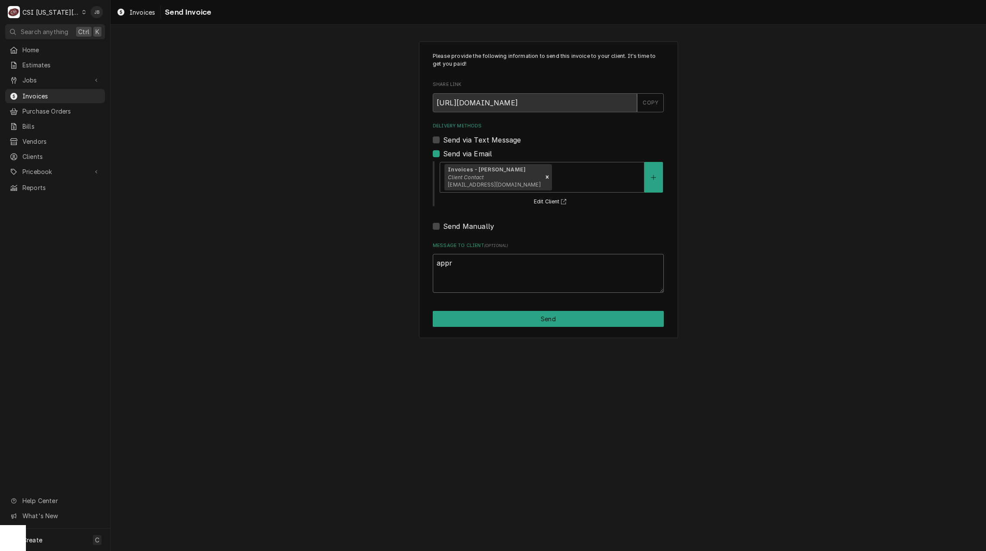
type textarea "appro"
type textarea "x"
type textarea "approv"
type textarea "x"
type textarea "approve"
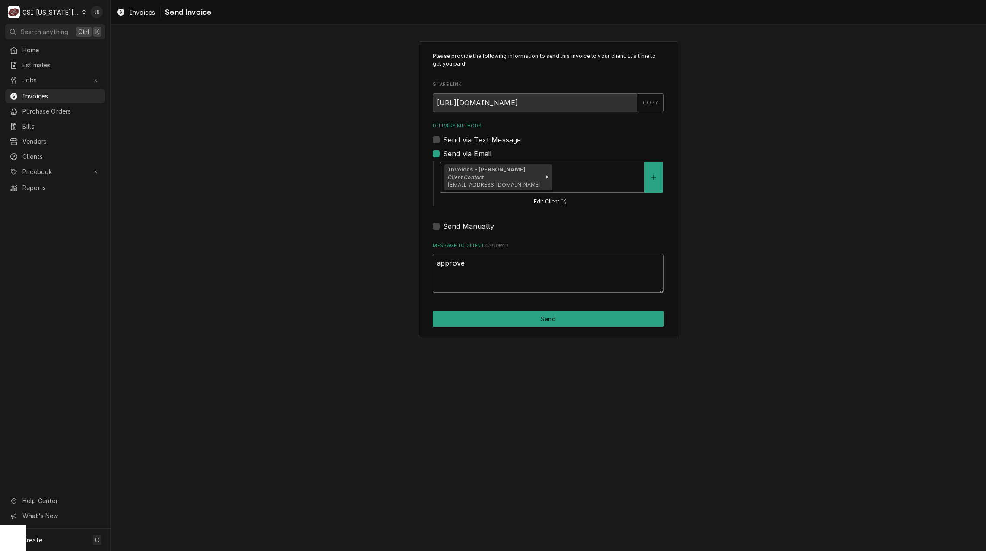
type textarea "x"
type textarea "approved"
click at [504, 322] on button "Send" at bounding box center [548, 319] width 231 height 16
type textarea "x"
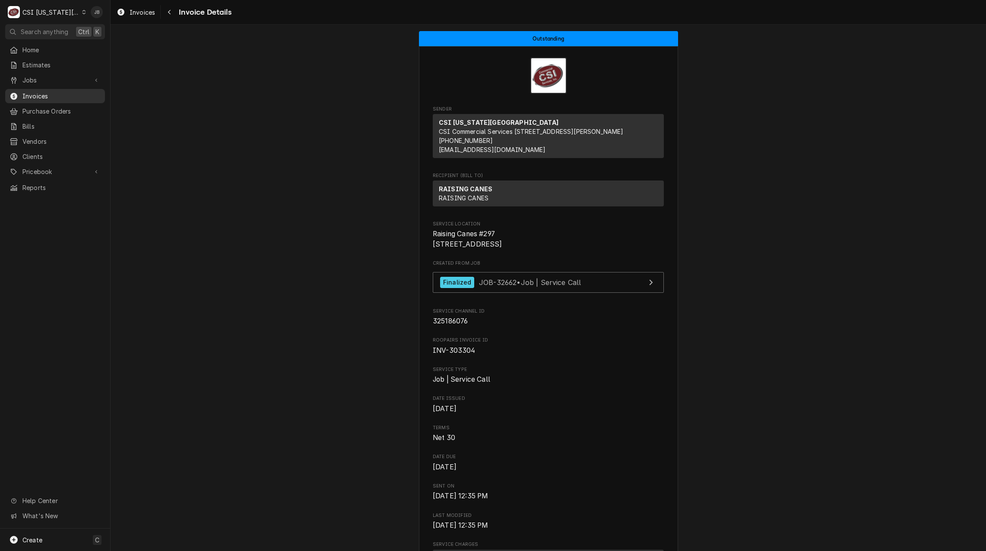
click at [43, 91] on div "Invoices" at bounding box center [55, 96] width 96 height 11
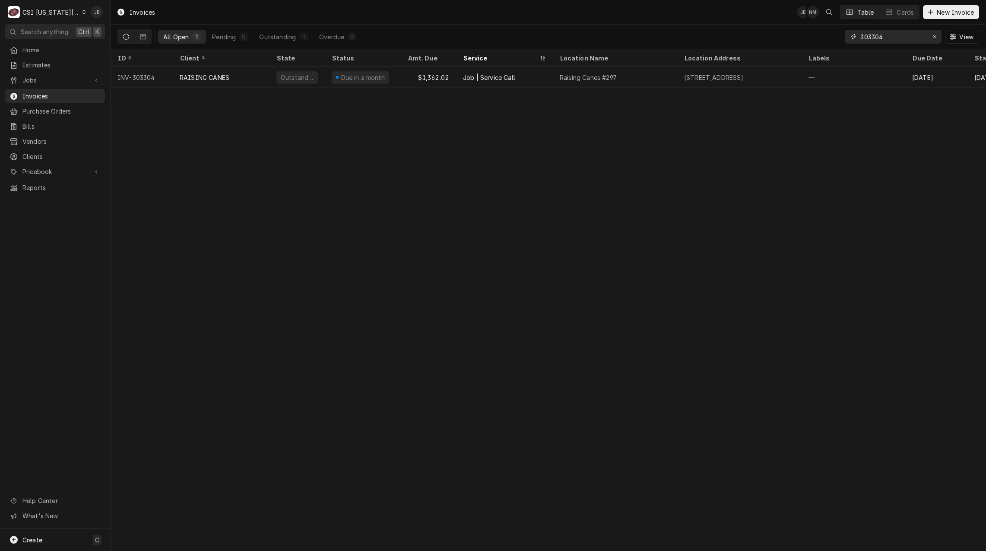
click at [902, 38] on input "303304" at bounding box center [892, 37] width 65 height 14
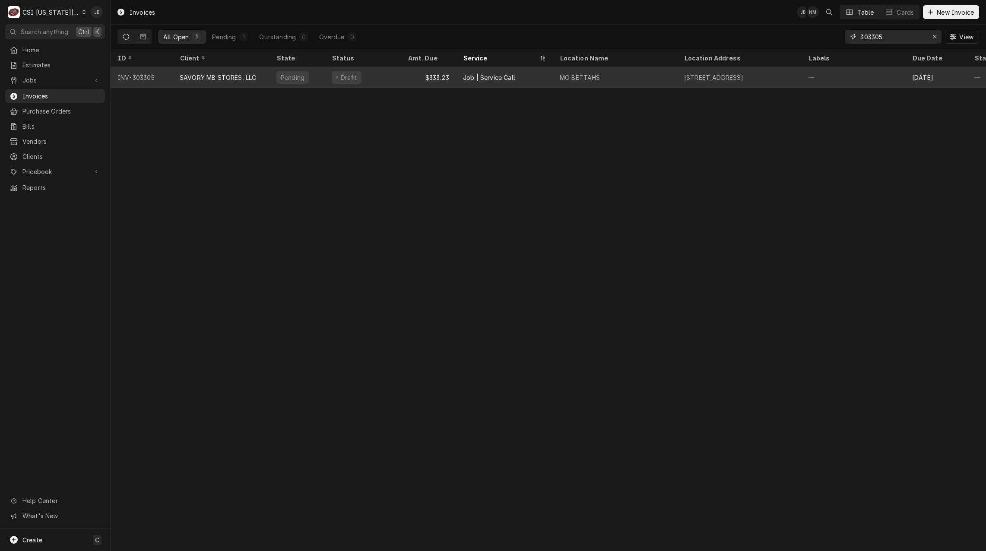
type input "303305"
click at [276, 80] on div "Pending" at bounding box center [296, 77] width 55 height 21
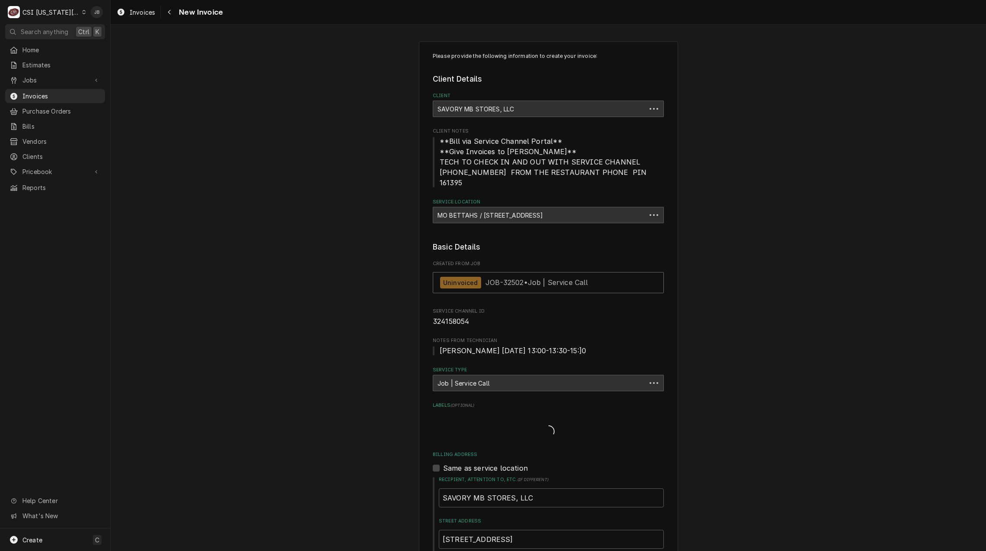
type textarea "x"
